Goal: Information Seeking & Learning: Check status

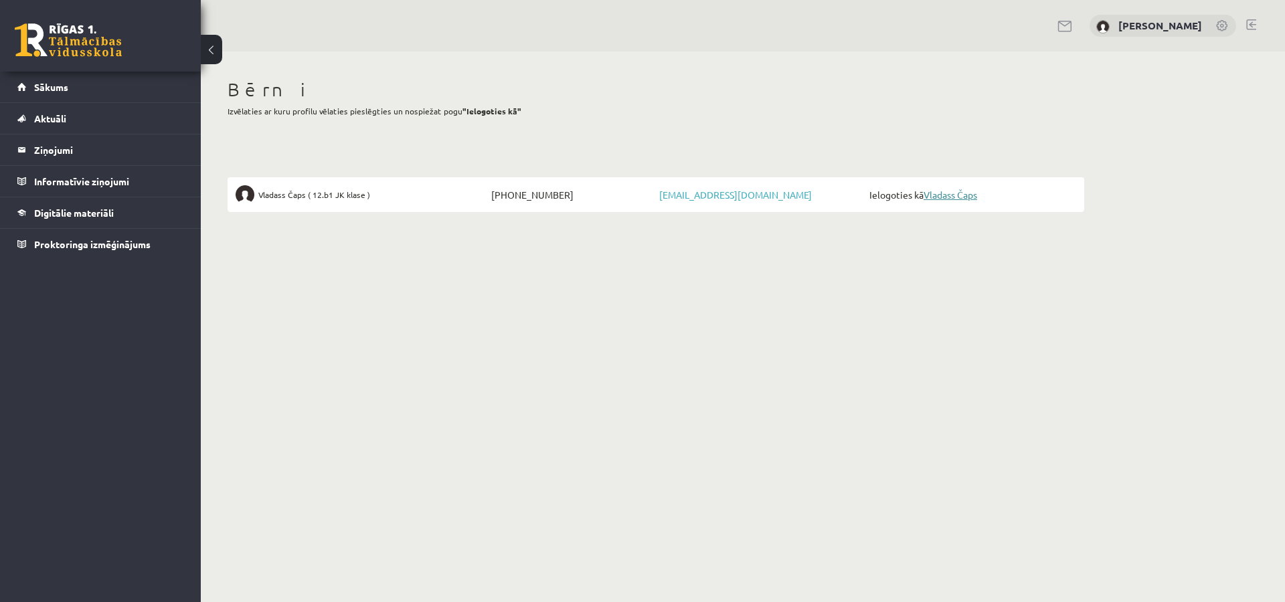
click at [949, 197] on link "Vladass Čaps" at bounding box center [950, 195] width 54 height 12
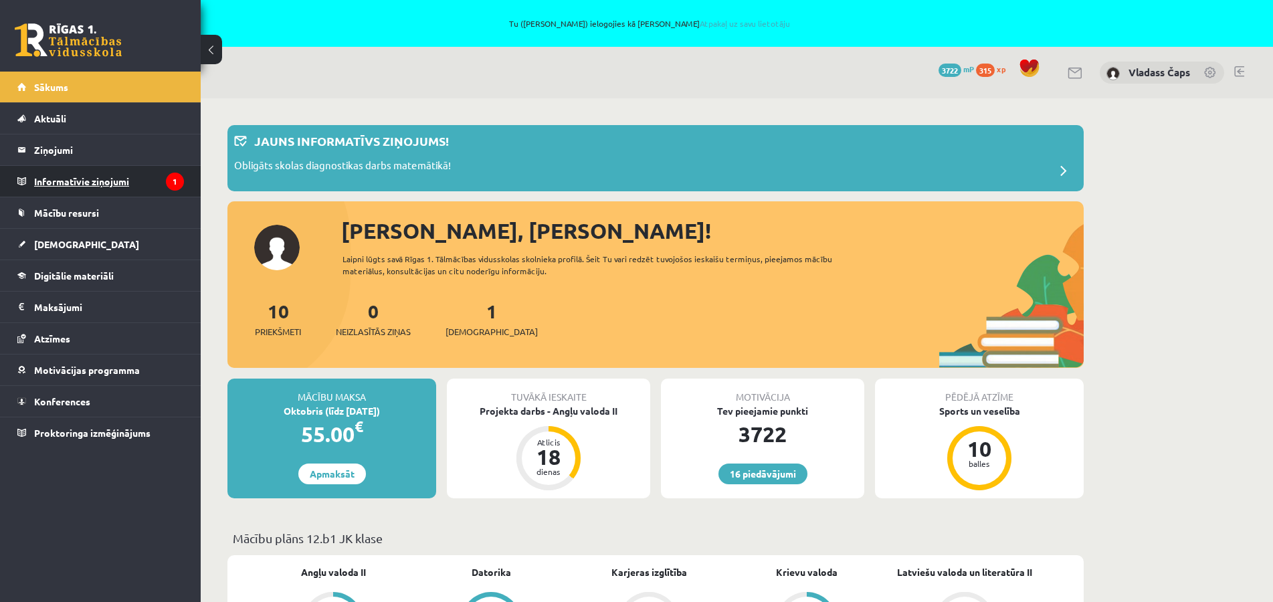
click at [95, 186] on legend "Informatīvie ziņojumi 1" at bounding box center [109, 181] width 150 height 31
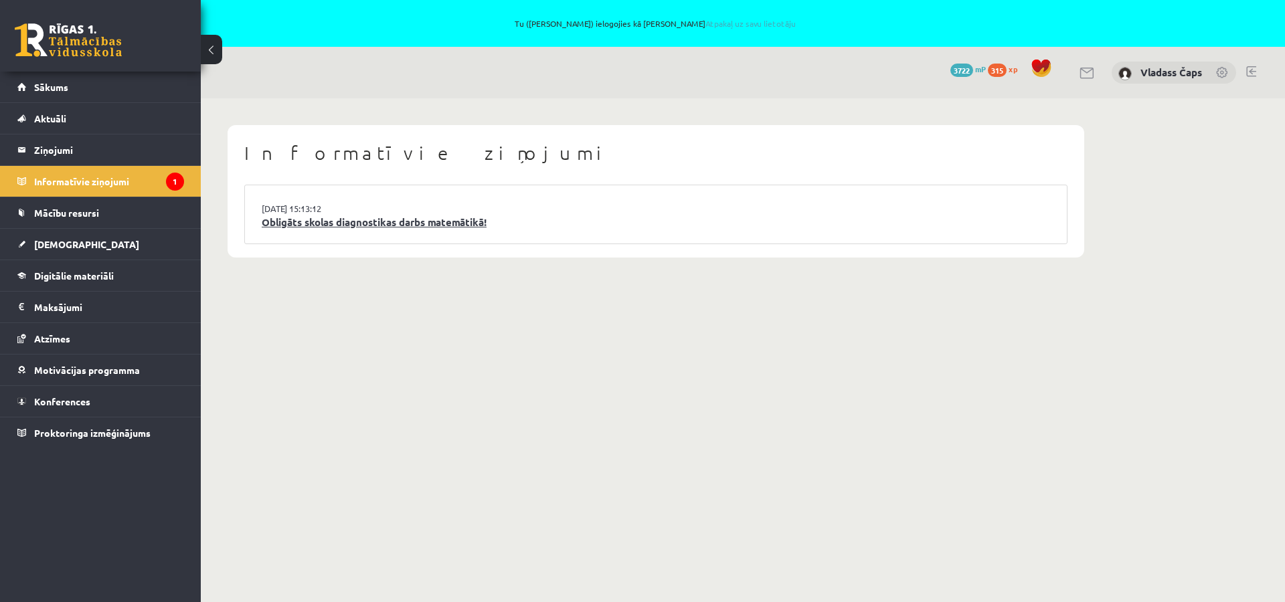
click at [336, 227] on link "Obligāts skolas diagnostikas darbs matemātikā!" at bounding box center [656, 222] width 788 height 15
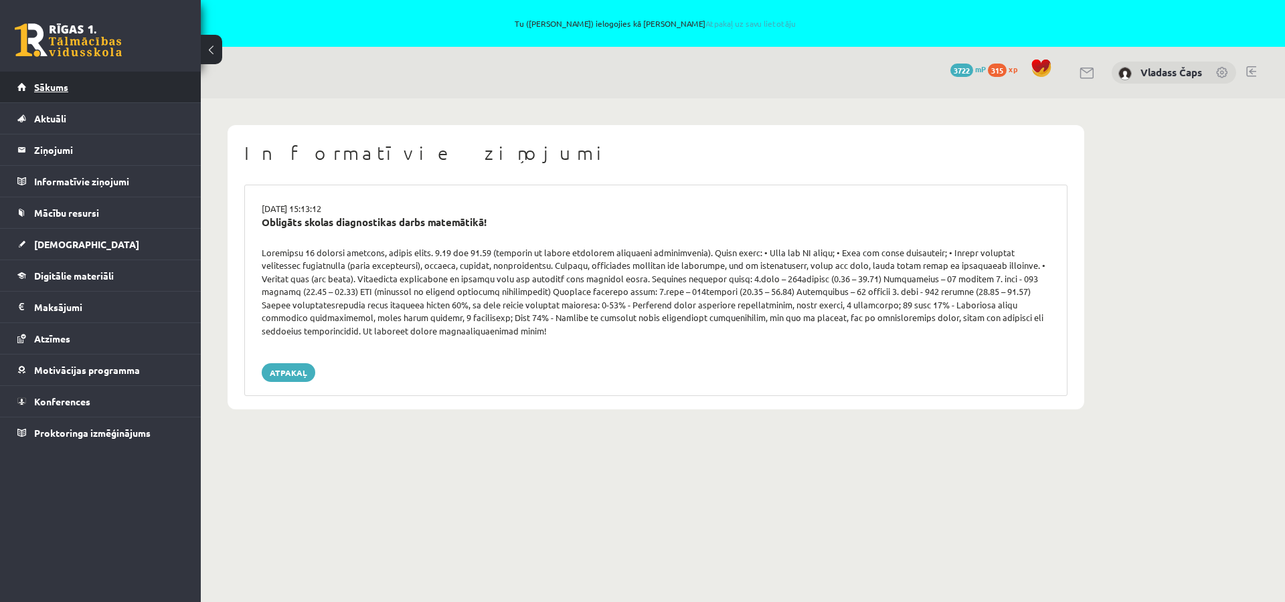
click at [62, 91] on span "Sākums" at bounding box center [51, 87] width 34 height 12
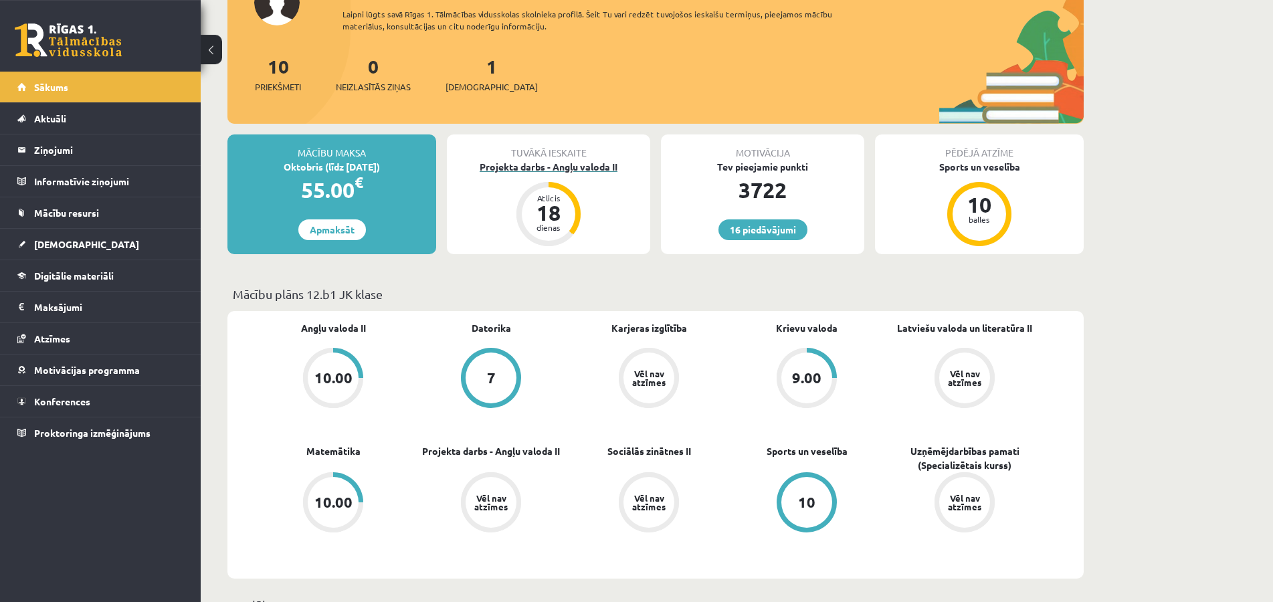
scroll to position [68, 0]
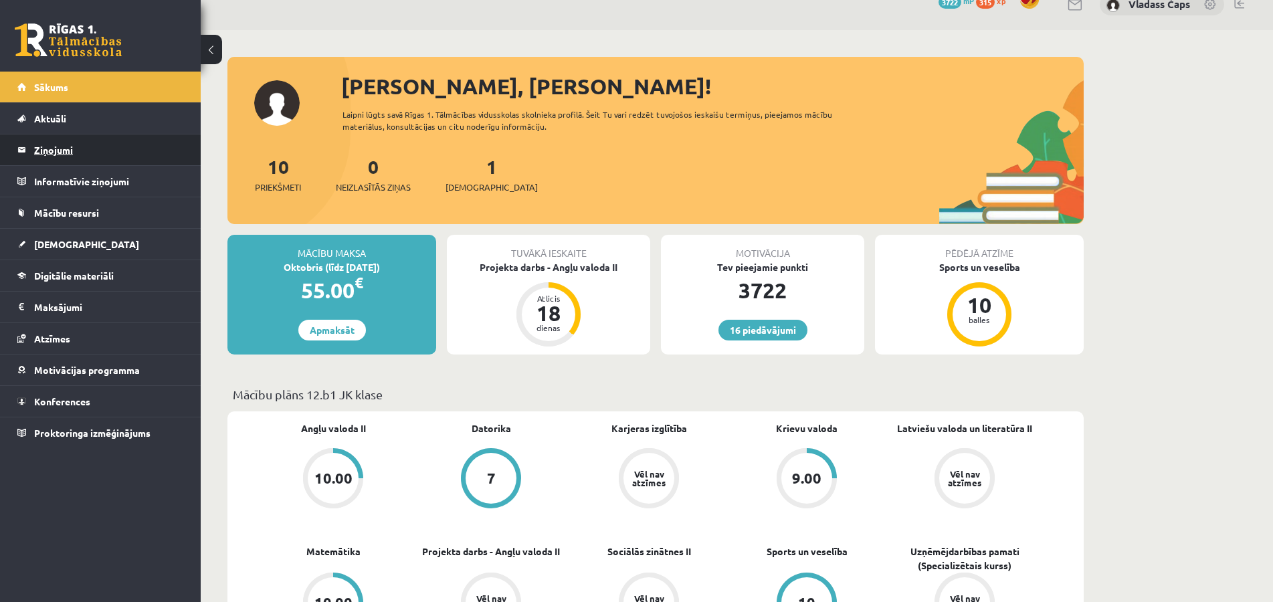
click at [62, 149] on legend "Ziņojumi 0" at bounding box center [109, 149] width 150 height 31
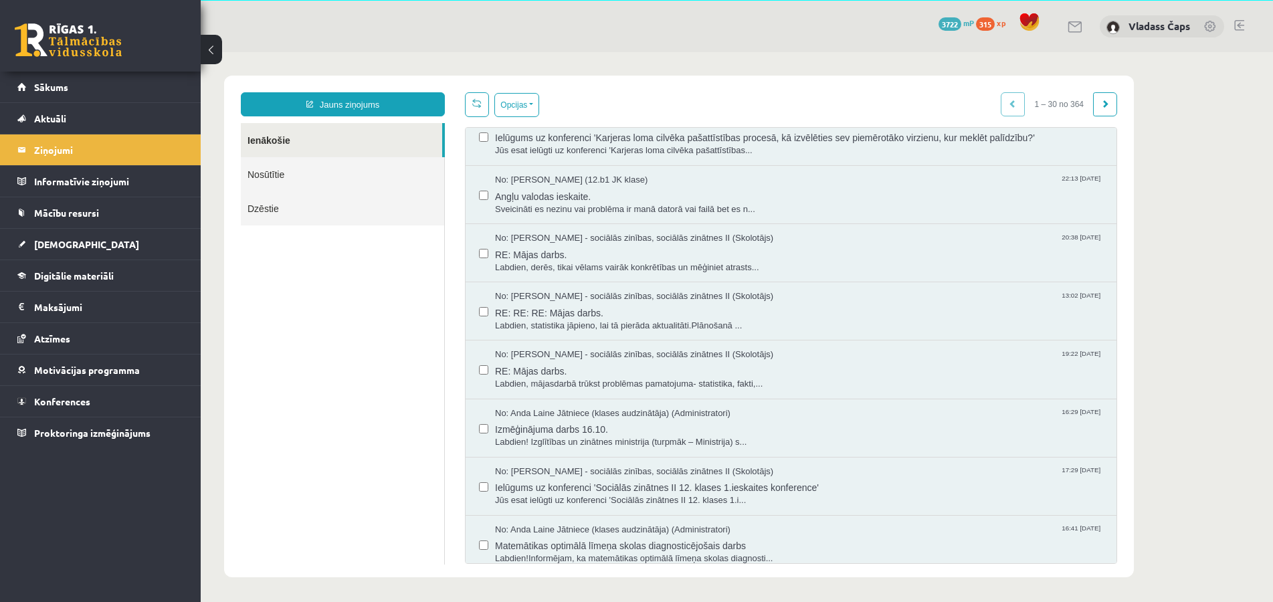
scroll to position [450, 0]
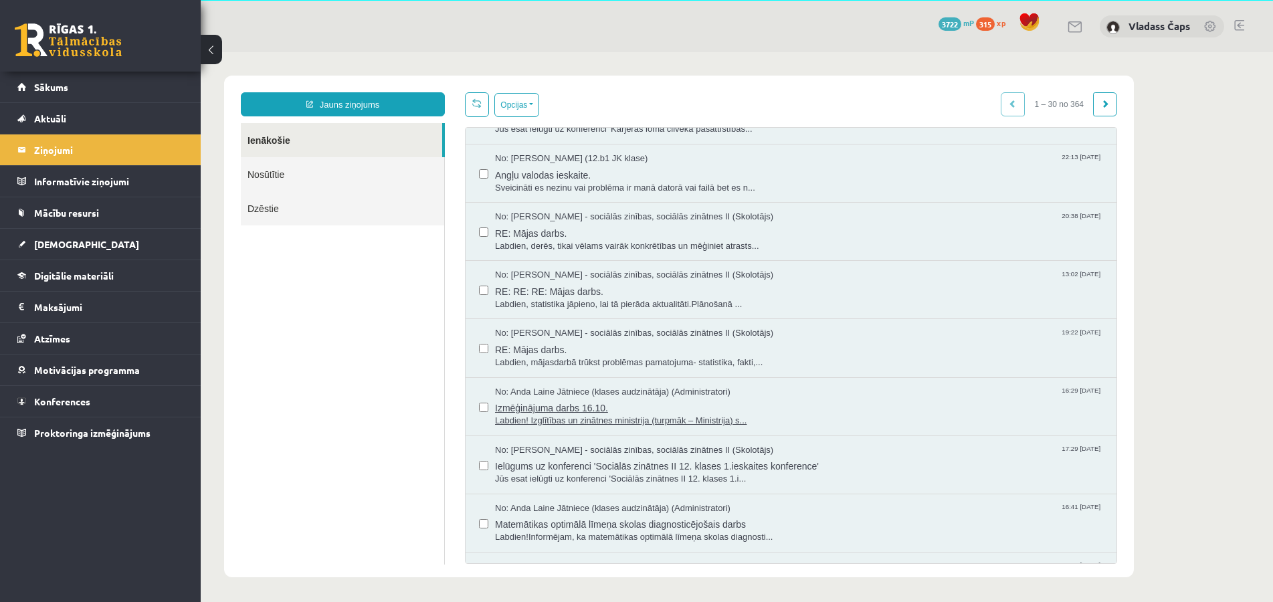
click at [553, 407] on span "Izmēģinājuma darbs 16.10." at bounding box center [799, 406] width 608 height 17
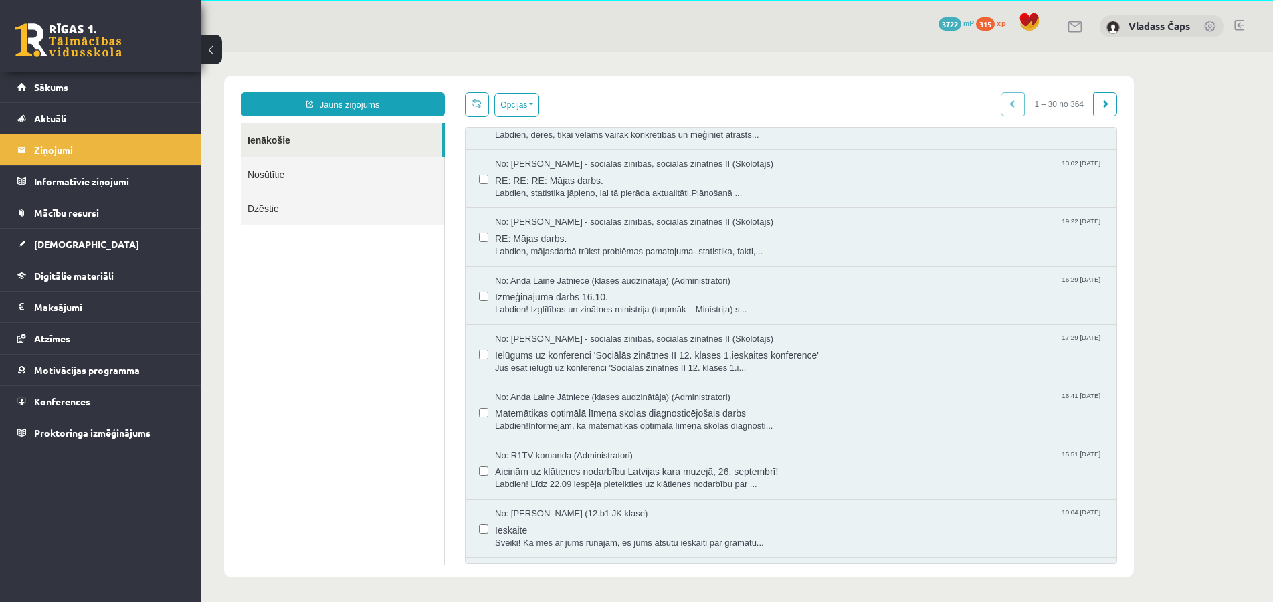
scroll to position [578, 0]
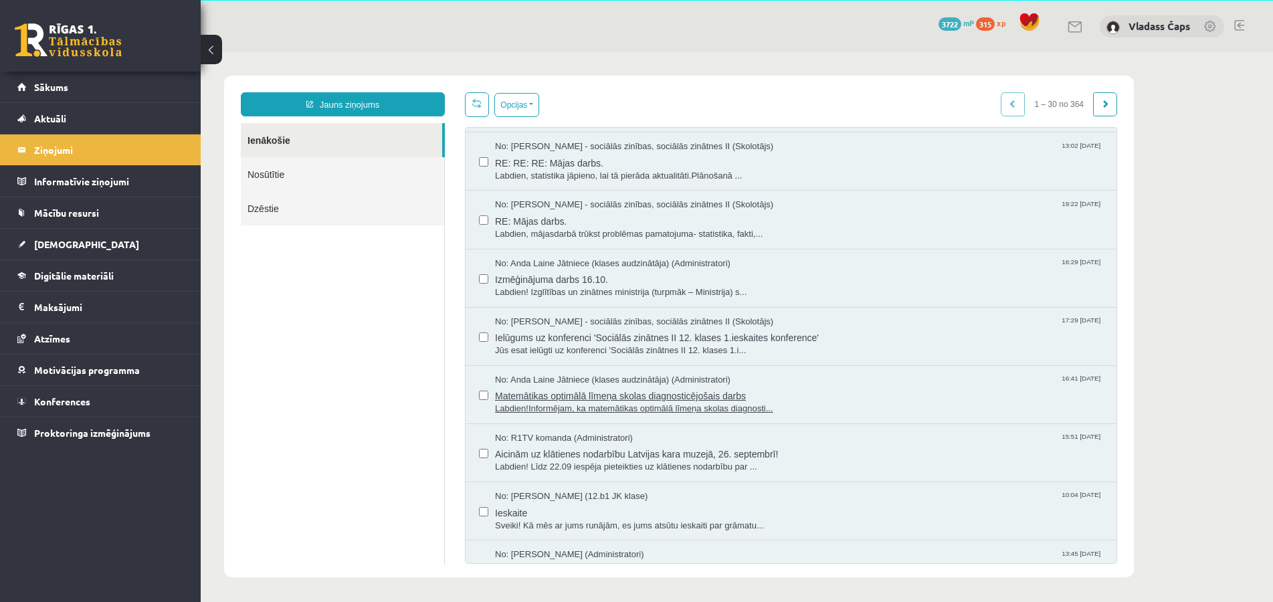
click at [617, 399] on span "Matemātikas optimālā līmeņa skolas diagnosticējošais darbs" at bounding box center [799, 394] width 608 height 17
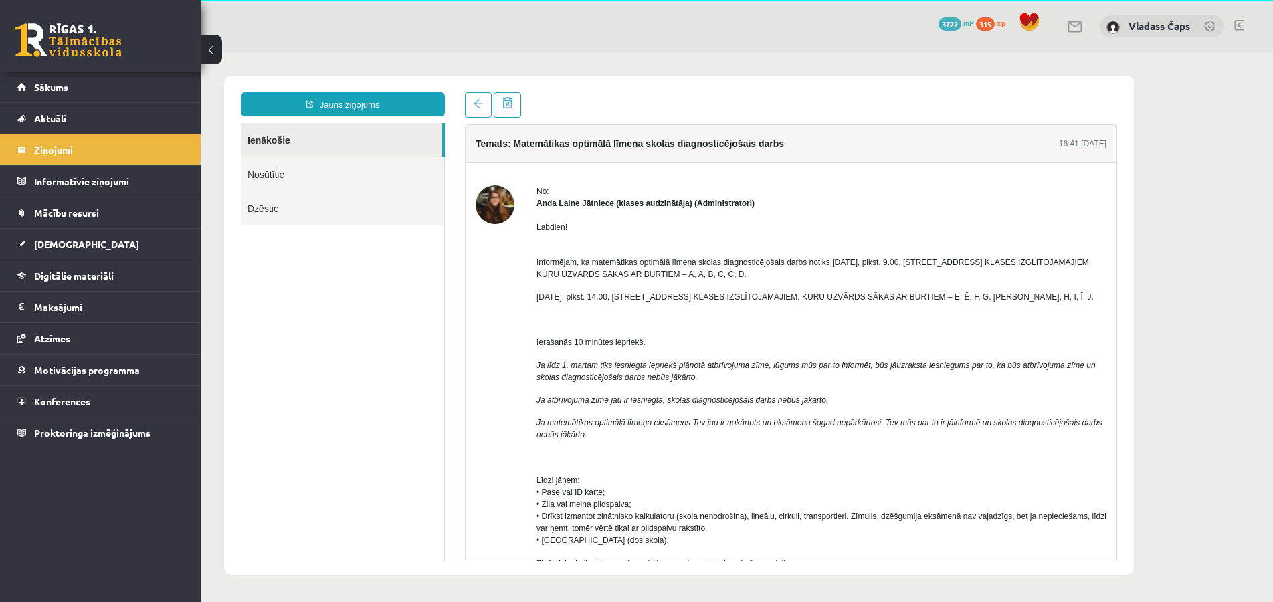
scroll to position [0, 0]
click at [57, 183] on legend "Informatīvie ziņojumi 0" at bounding box center [109, 181] width 150 height 31
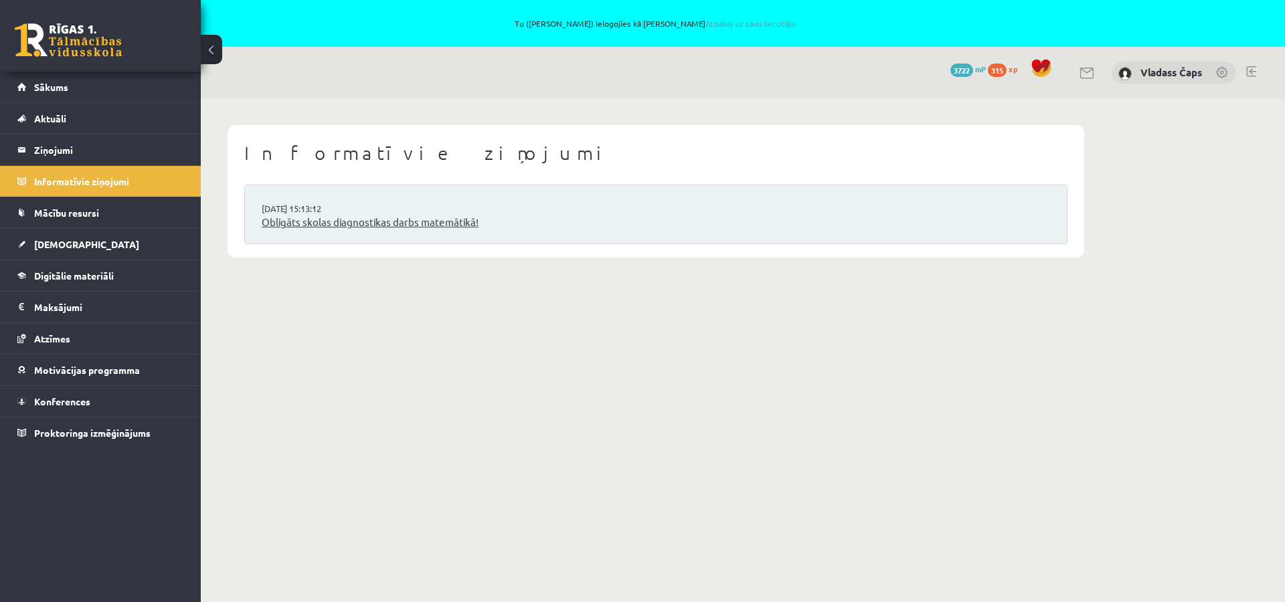
click at [324, 221] on link "Obligāts skolas diagnostikas darbs matemātikā!" at bounding box center [656, 222] width 788 height 15
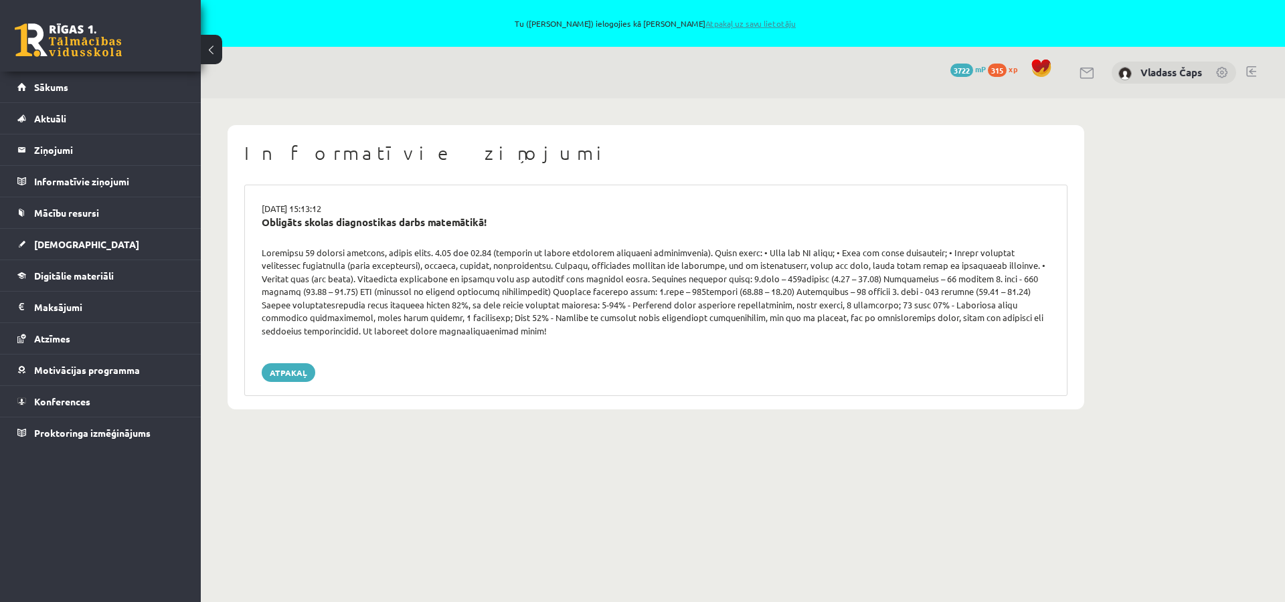
click at [725, 24] on link "Atpakaļ uz savu lietotāju" at bounding box center [750, 23] width 90 height 11
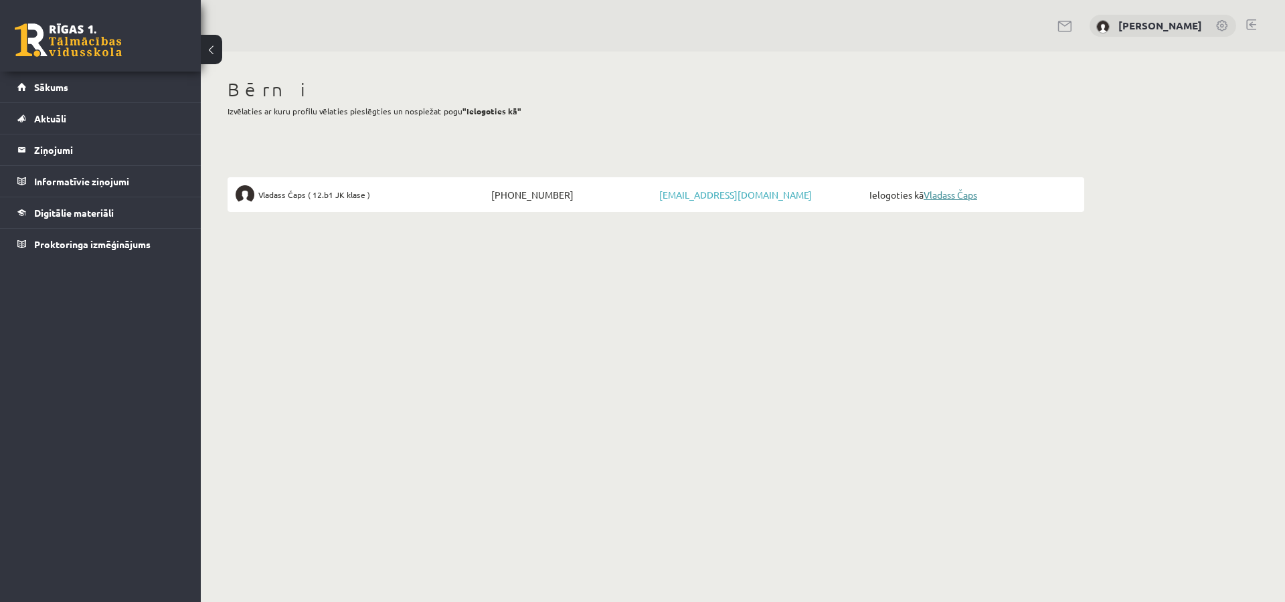
click at [941, 191] on link "Vladass Čaps" at bounding box center [950, 195] width 54 height 12
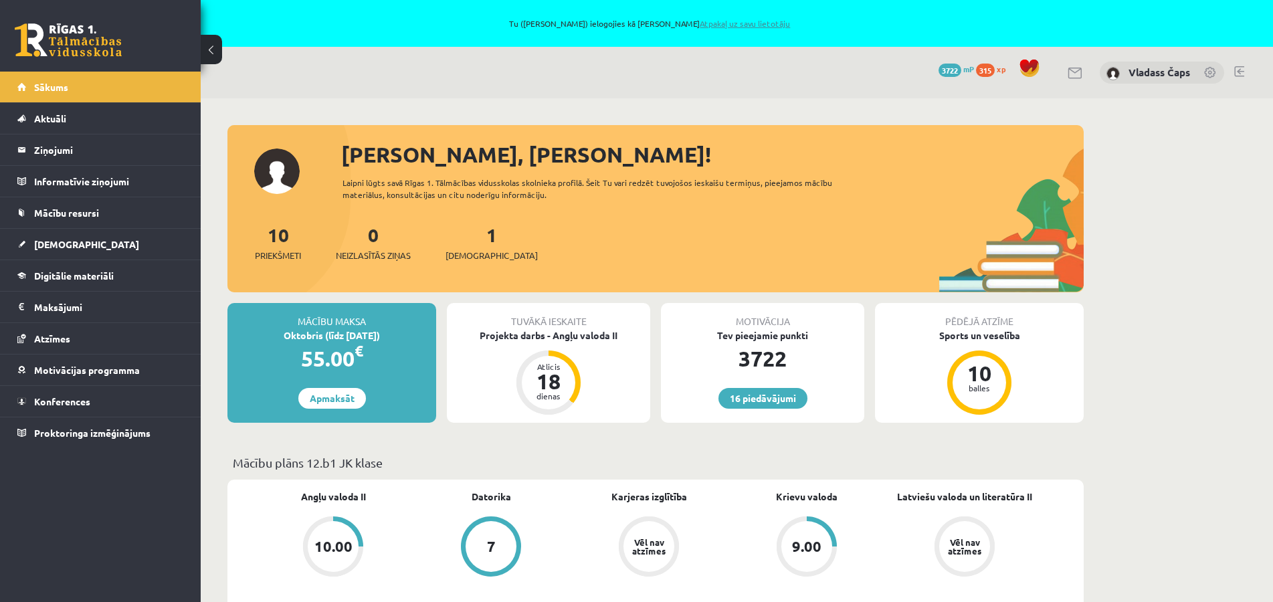
click at [729, 24] on link "Atpakaļ uz savu lietotāju" at bounding box center [745, 23] width 90 height 11
